Goal: Complete application form

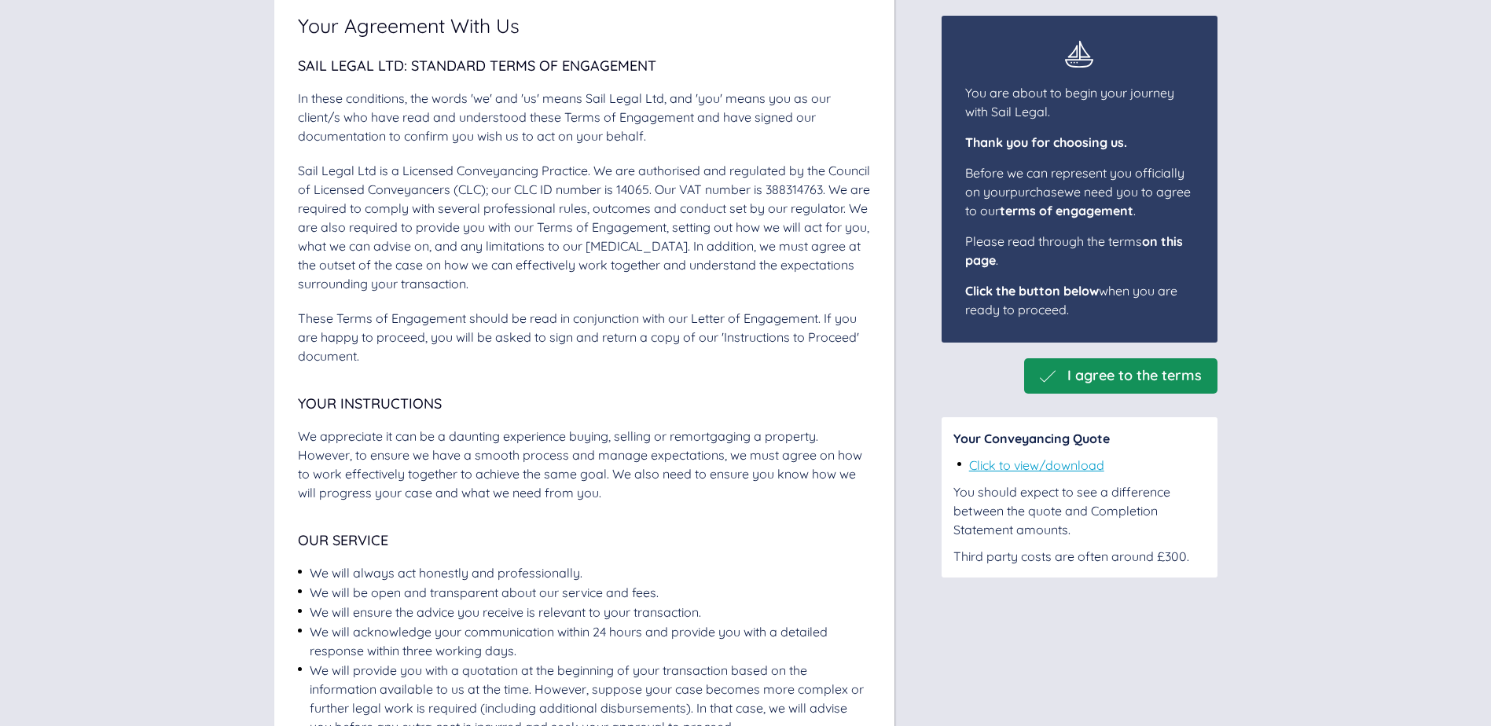
scroll to position [157, 0]
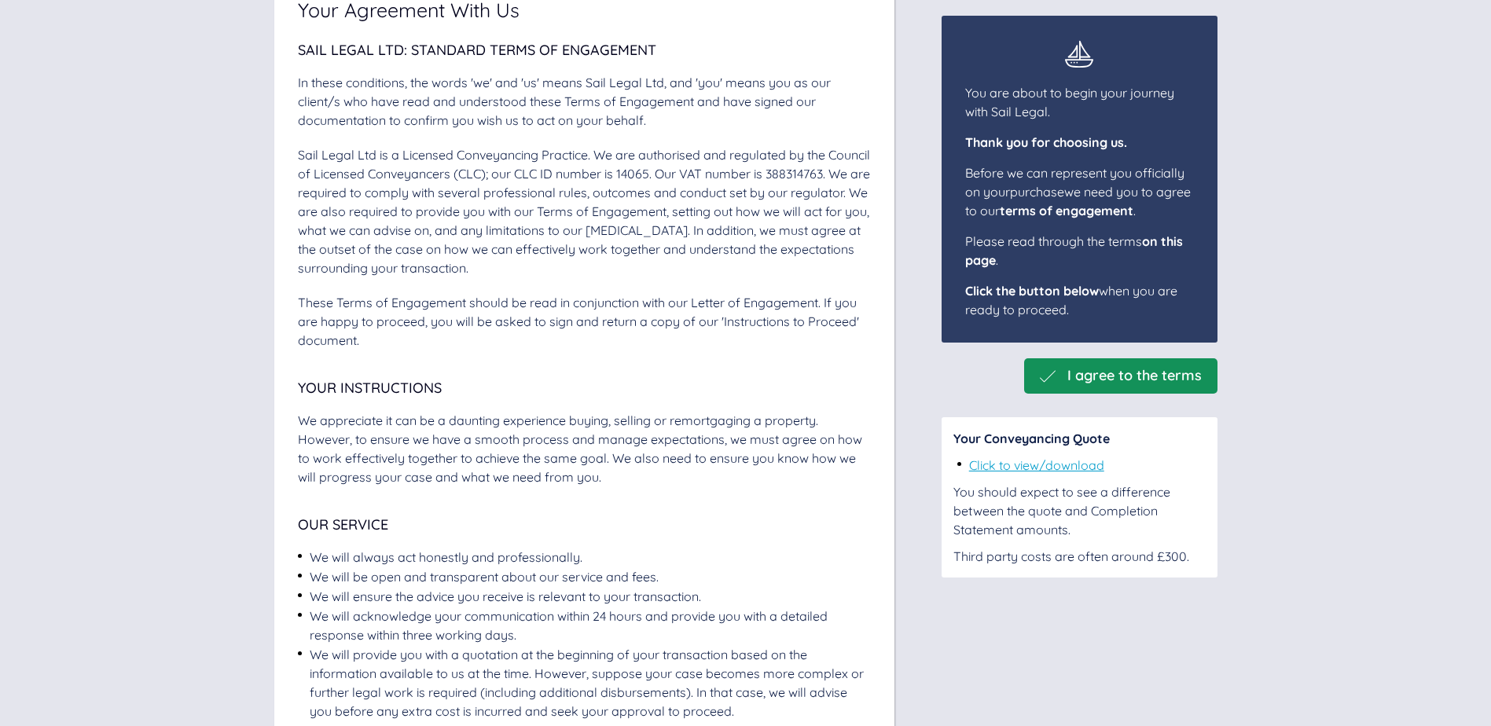
click at [1137, 378] on span "I agree to the terms" at bounding box center [1134, 376] width 134 height 17
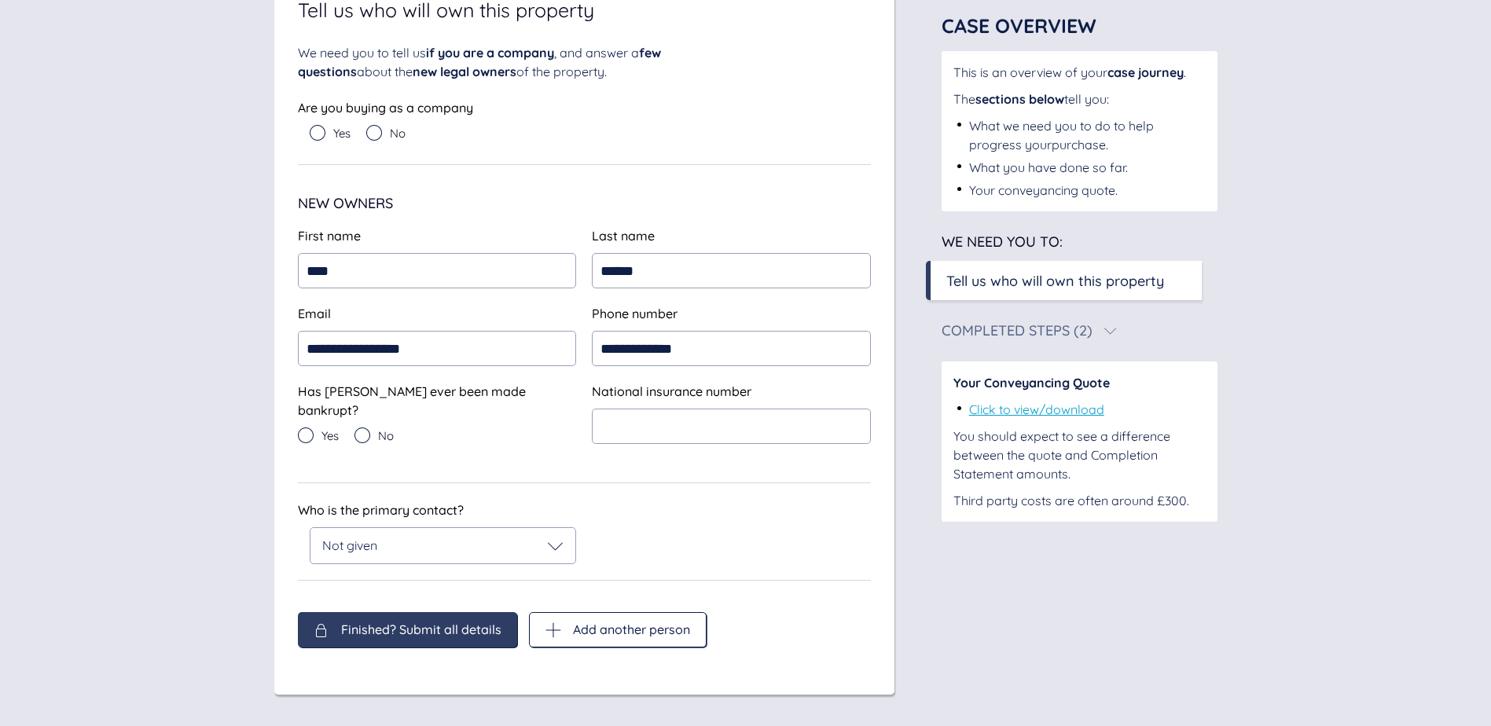
scroll to position [150, 0]
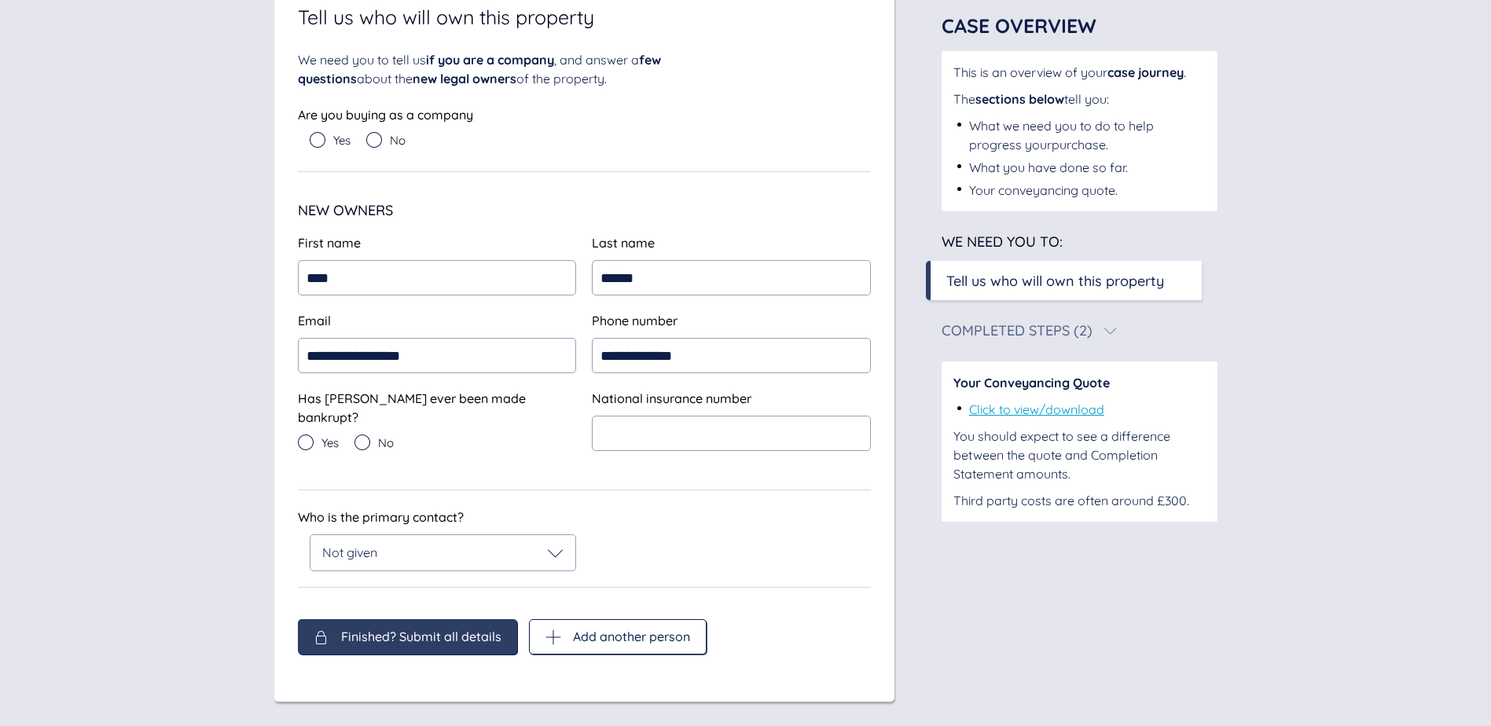
click at [373, 435] on div "No" at bounding box center [373, 443] width 39 height 16
click at [496, 545] on div "Not given" at bounding box center [443, 553] width 242 height 16
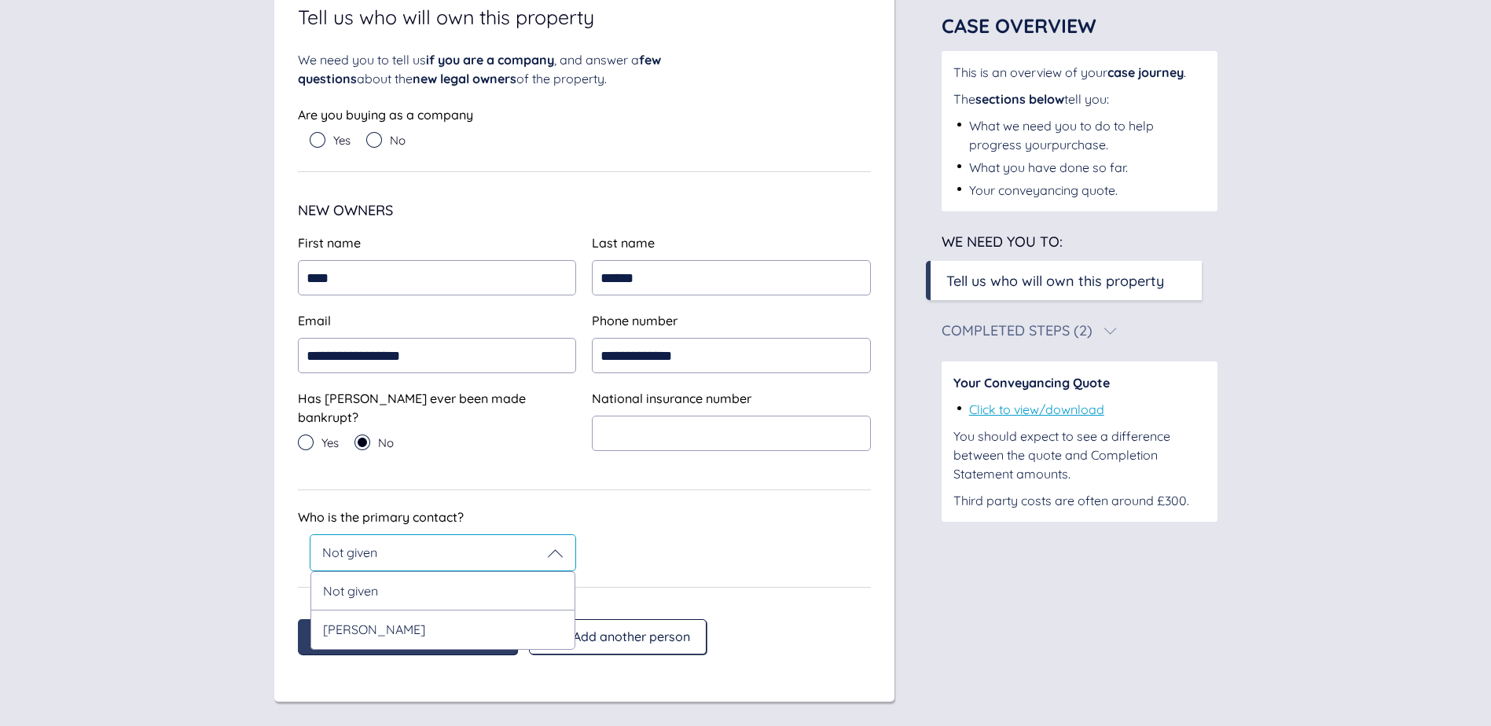
click at [491, 622] on div "[PERSON_NAME]" at bounding box center [443, 629] width 266 height 39
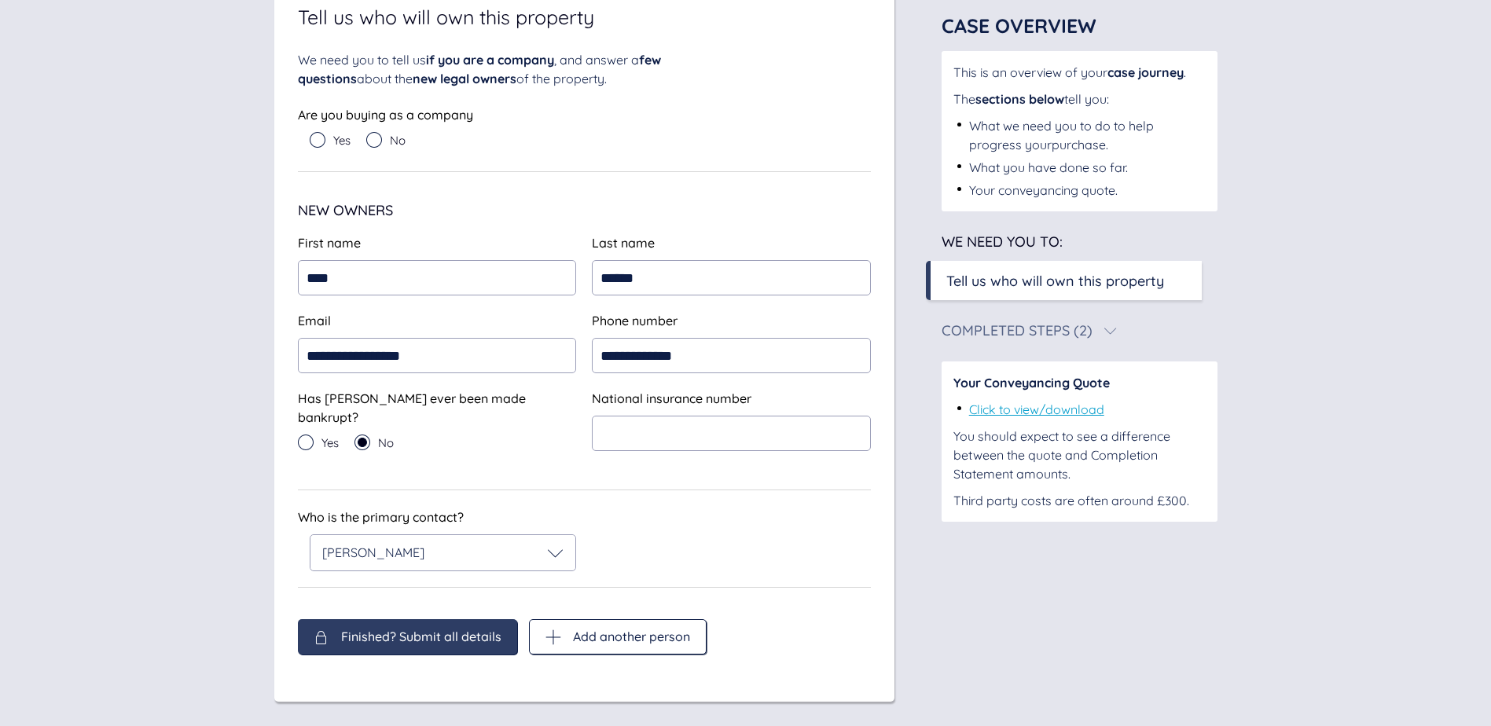
scroll to position [94, 0]
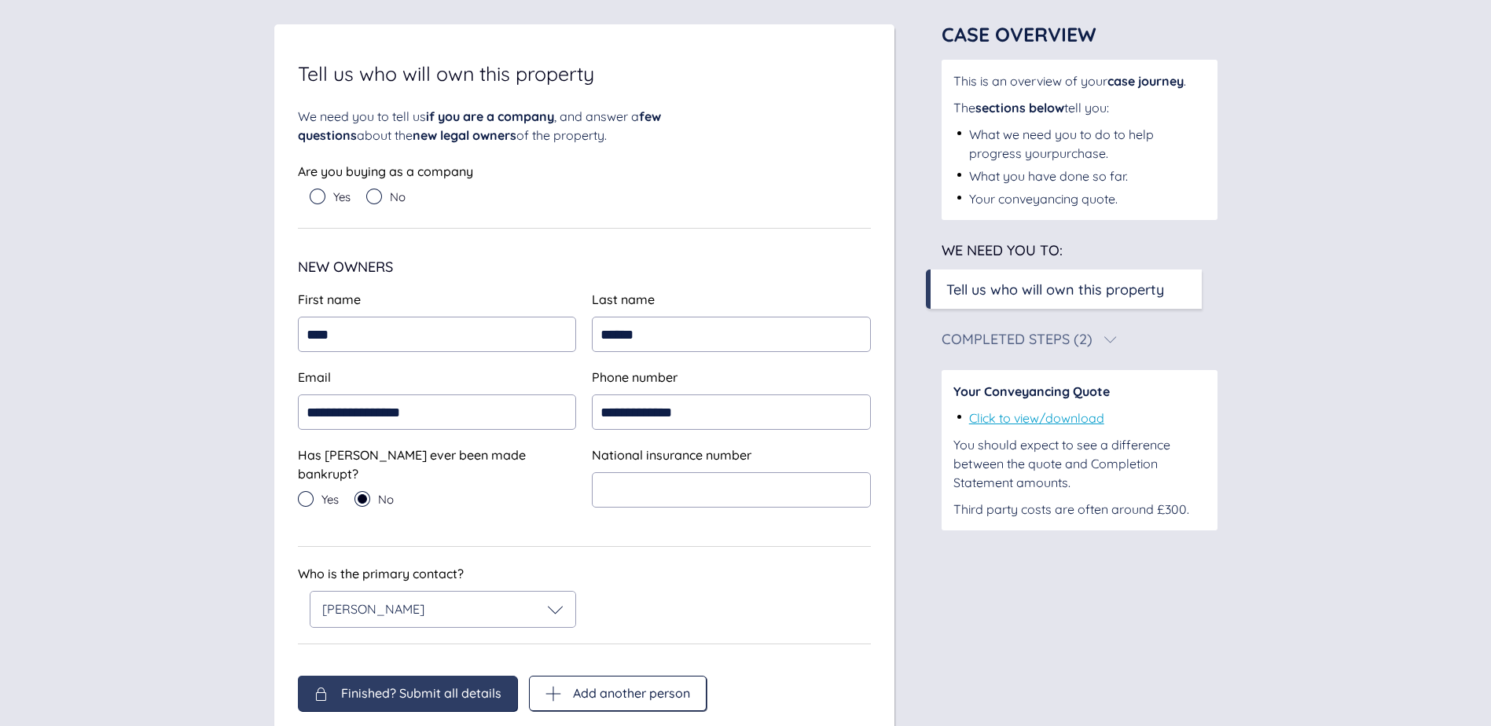
click at [381, 138] on div "We need you to tell us if you are a company , and answer a few questions about …" at bounding box center [584, 168] width 573 height 122
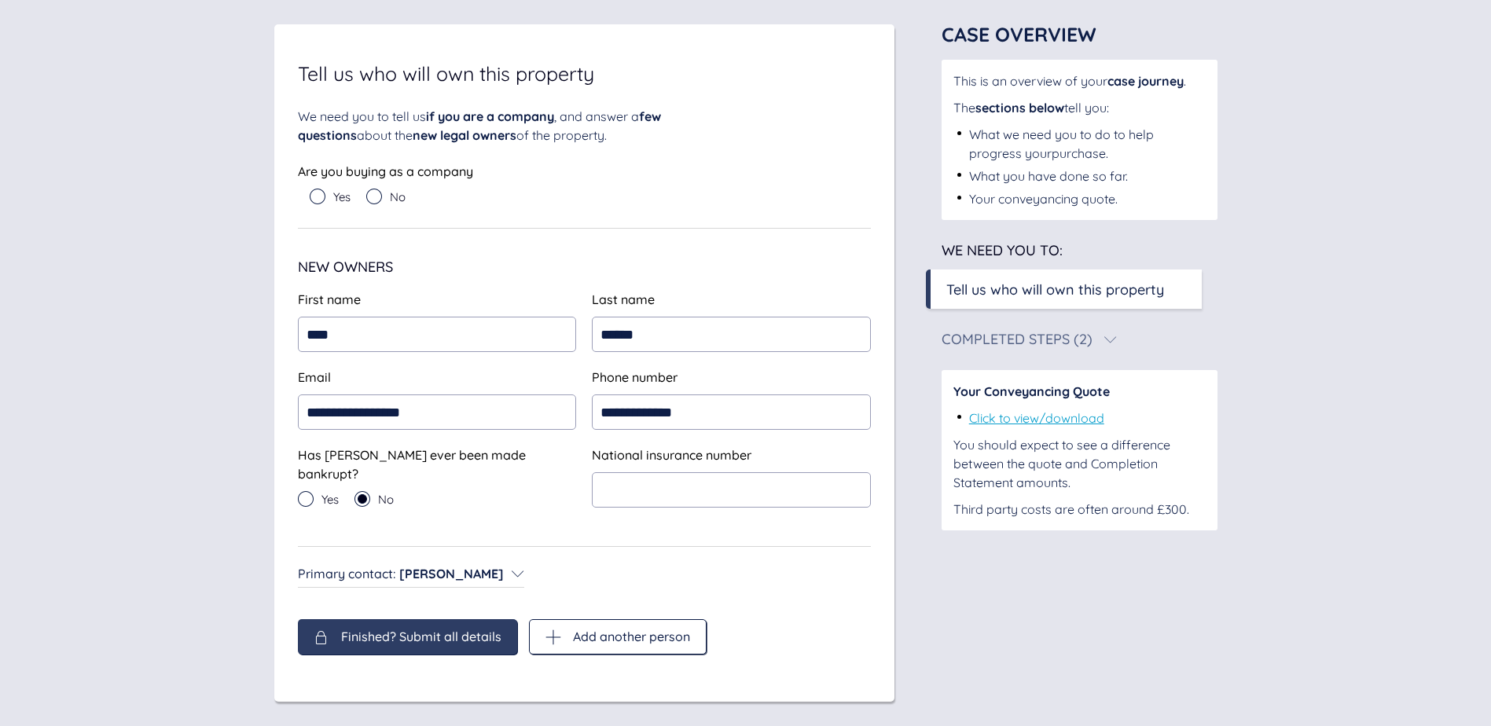
click at [379, 196] on icon at bounding box center [374, 197] width 16 height 16
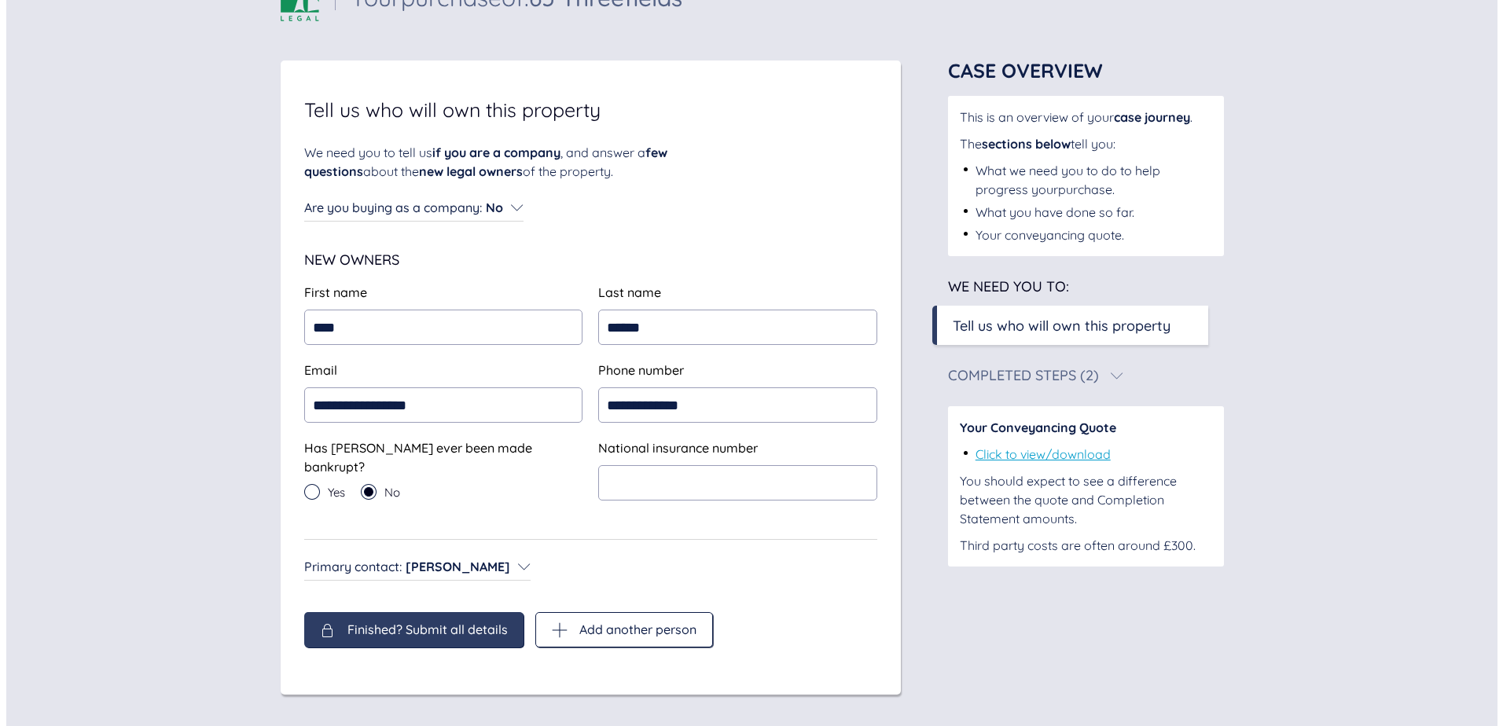
scroll to position [50, 0]
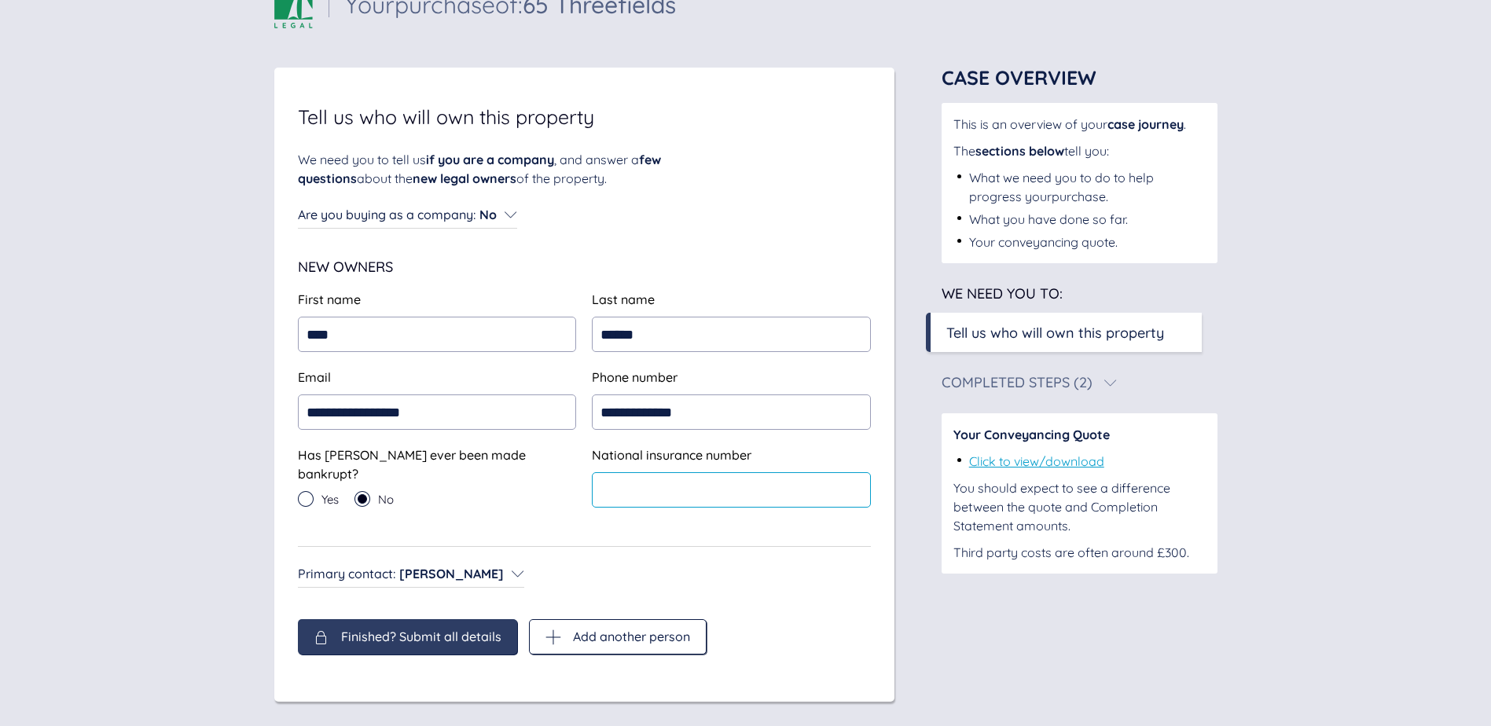
click at [734, 487] on input "text" at bounding box center [731, 489] width 279 height 35
type input "*********"
click at [407, 633] on span "Finished? Submit all details" at bounding box center [421, 637] width 160 height 14
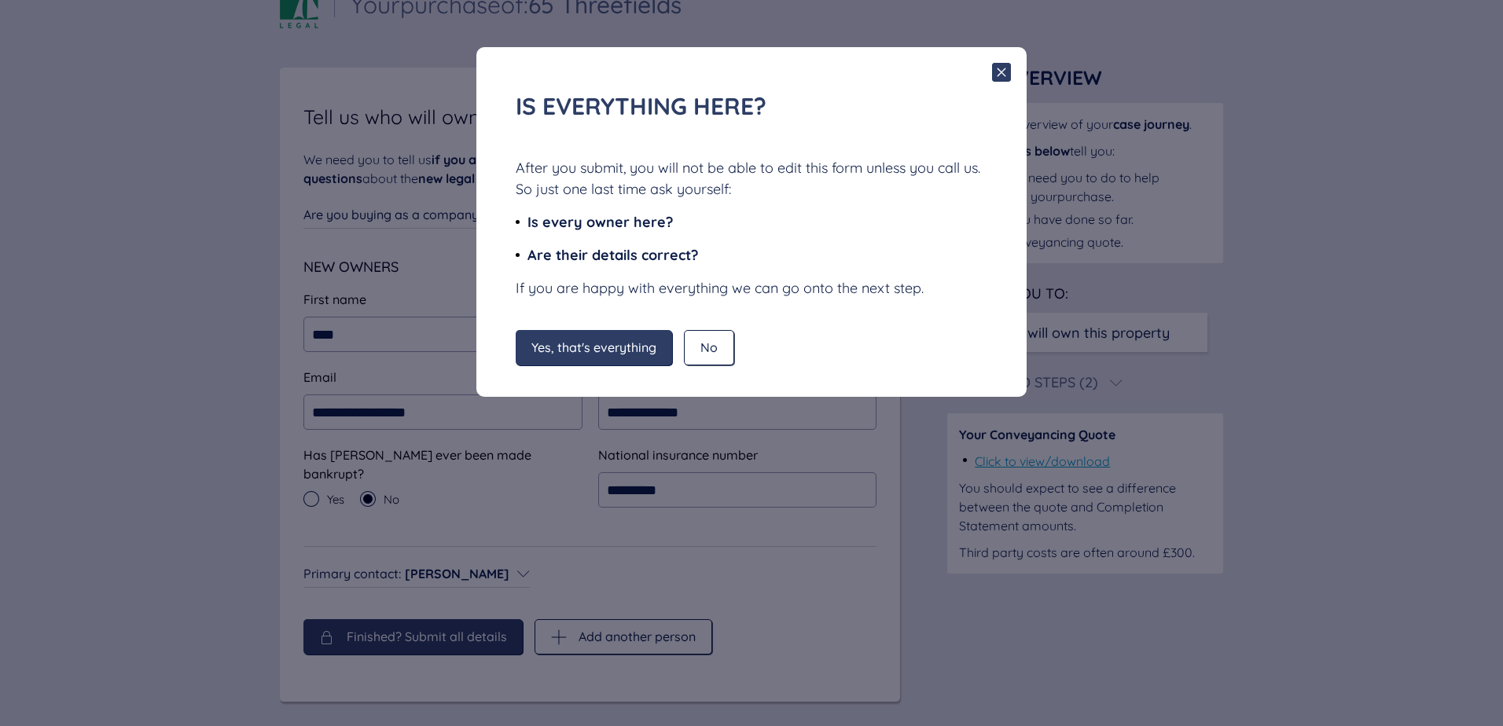
click at [634, 344] on span "Yes, that's everything" at bounding box center [593, 347] width 125 height 14
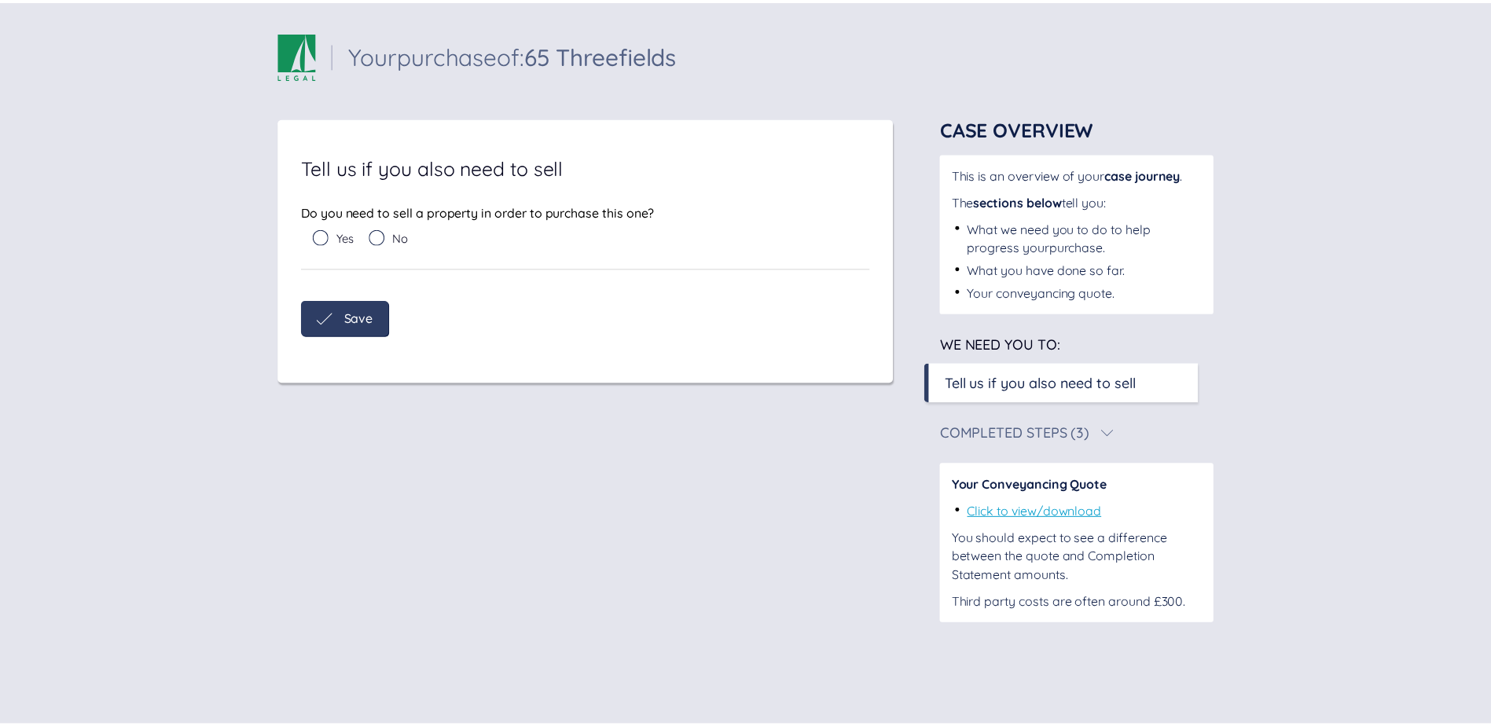
scroll to position [0, 0]
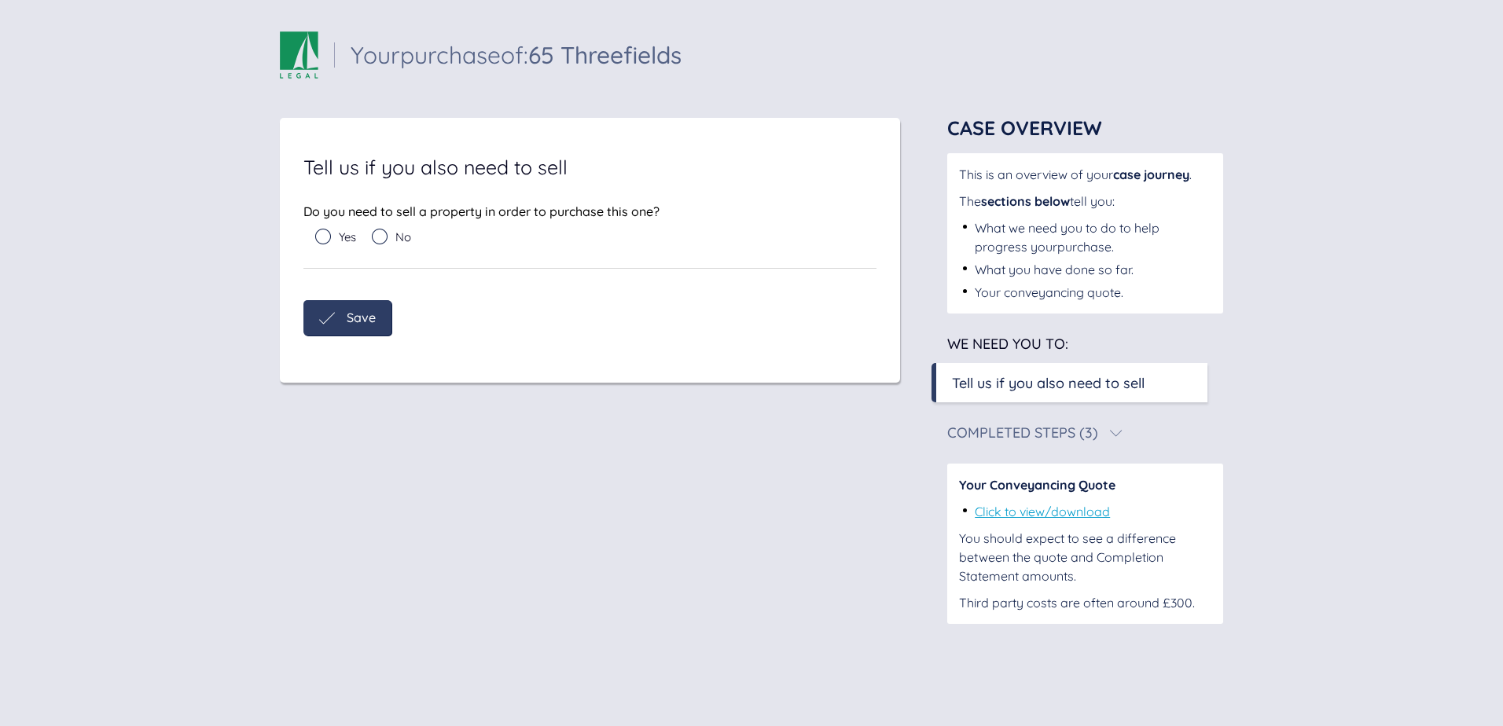
drag, startPoint x: 372, startPoint y: 240, endPoint x: 374, endPoint y: 249, distance: 9.7
click at [373, 240] on div "Yes No" at bounding box center [595, 241] width 561 height 24
click at [378, 237] on icon at bounding box center [380, 237] width 16 height 16
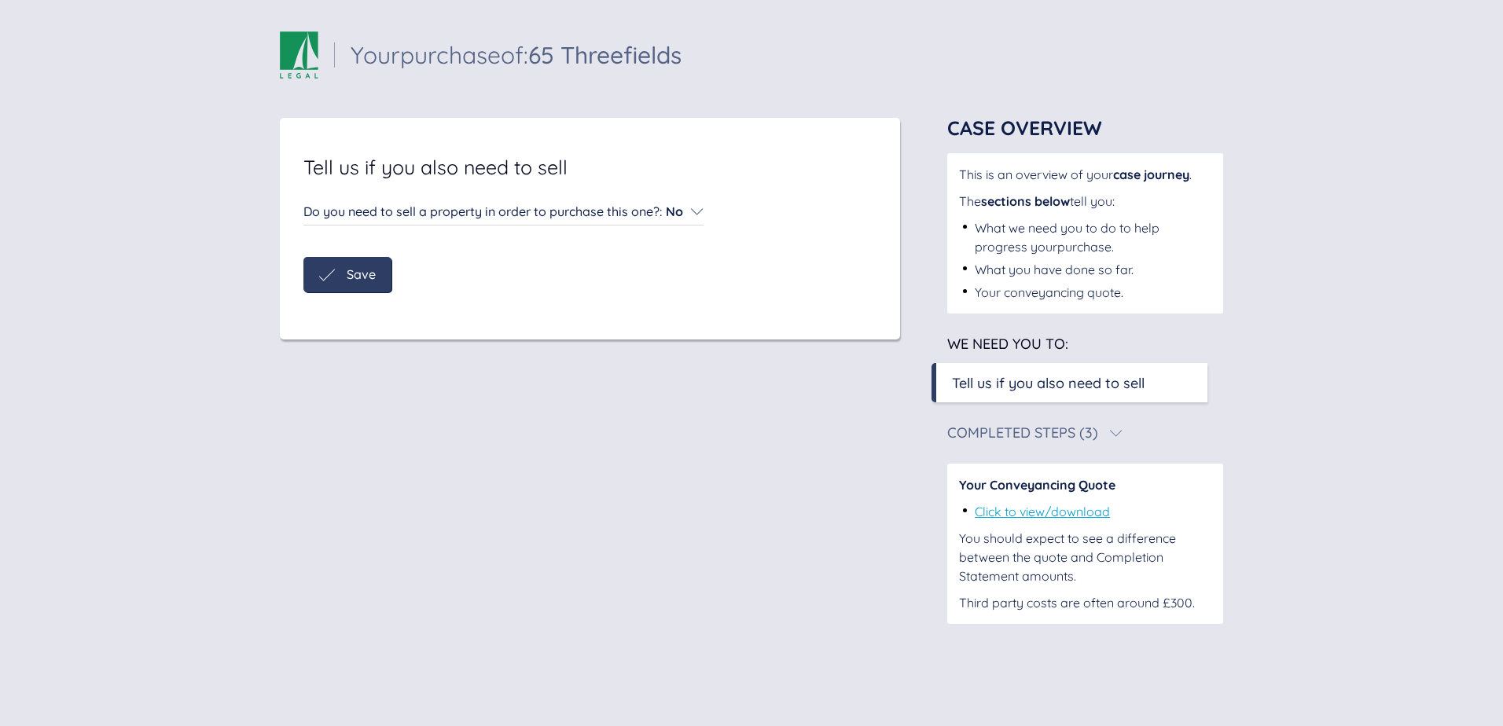
click at [363, 273] on span "Save" at bounding box center [361, 274] width 29 height 14
